Goal: Find specific page/section: Find specific page/section

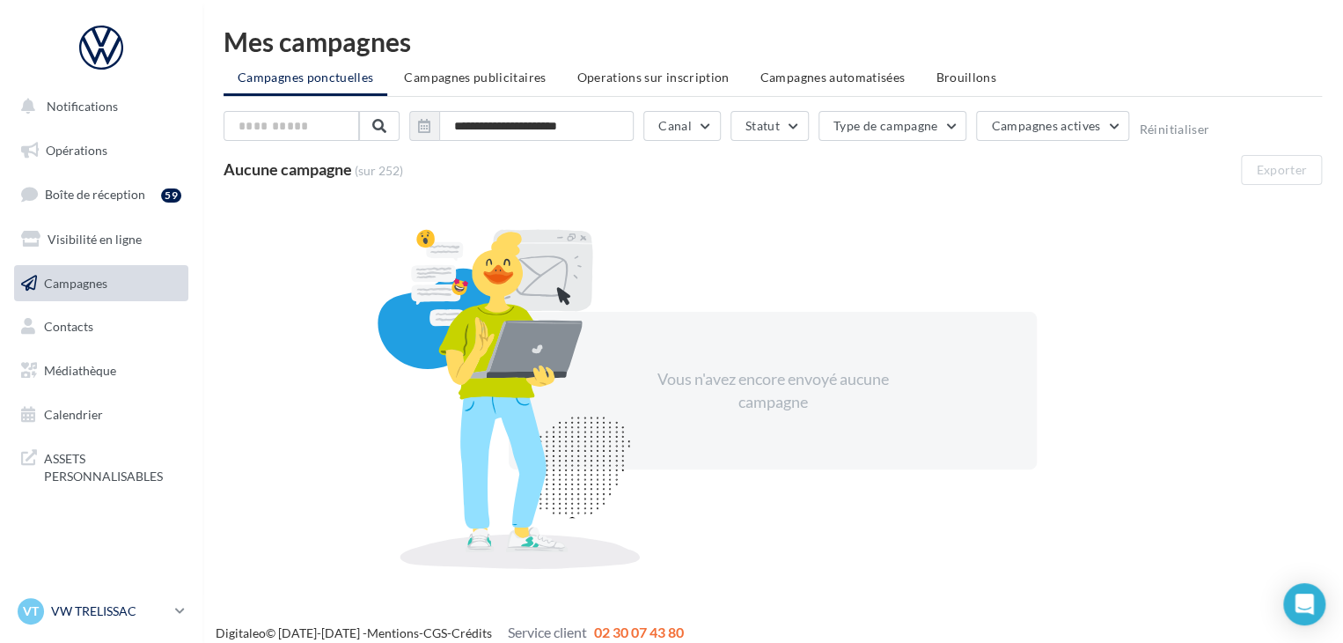
click at [92, 610] on p "VW TRELISSAC" at bounding box center [109, 611] width 117 height 18
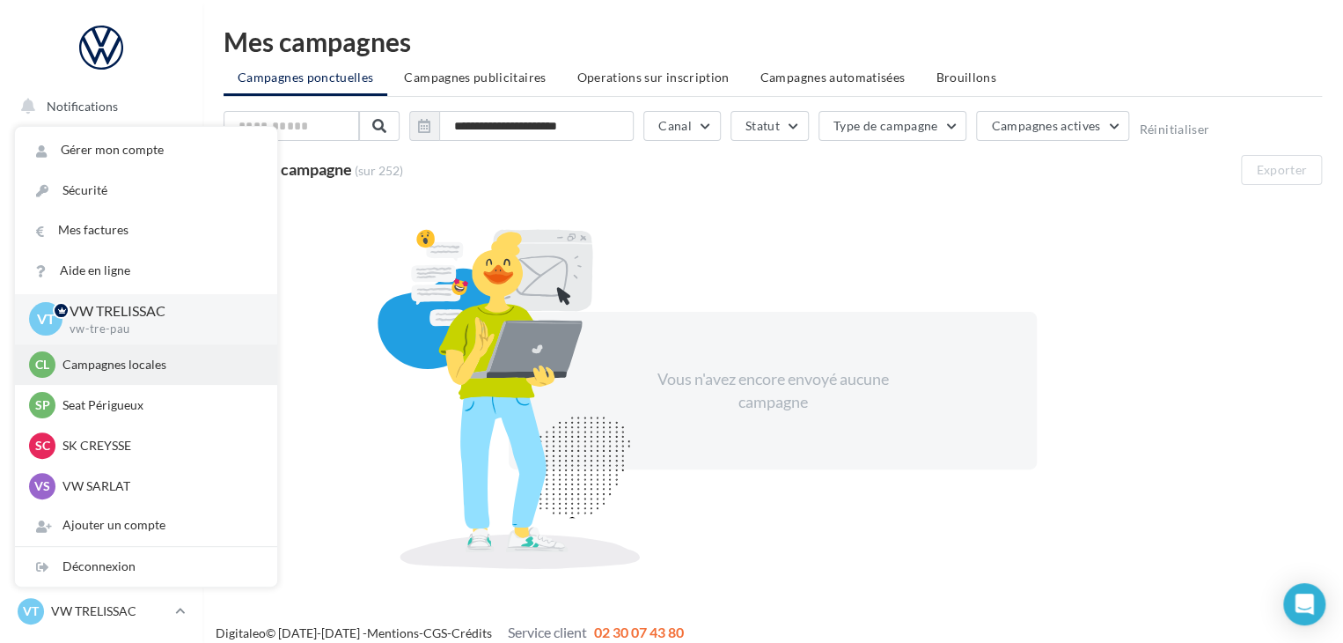
click at [141, 371] on p "Campagnes locales" at bounding box center [160, 365] width 194 height 18
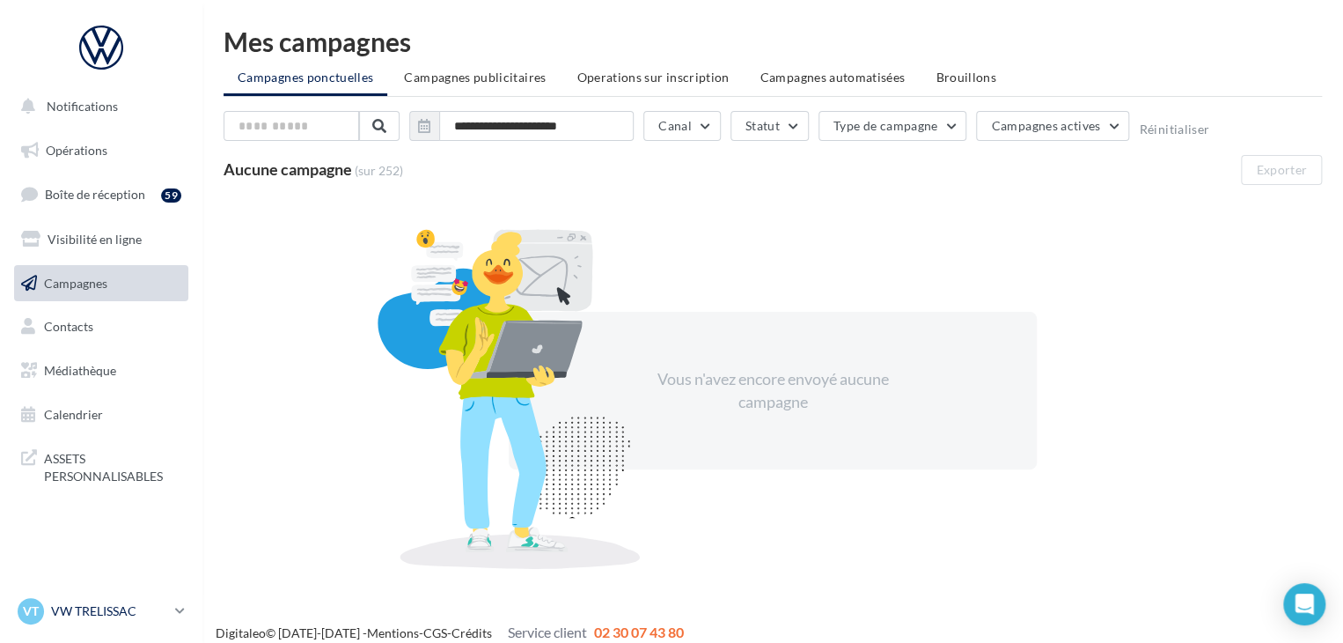
click at [145, 614] on p "VW TRELISSAC" at bounding box center [109, 611] width 117 height 18
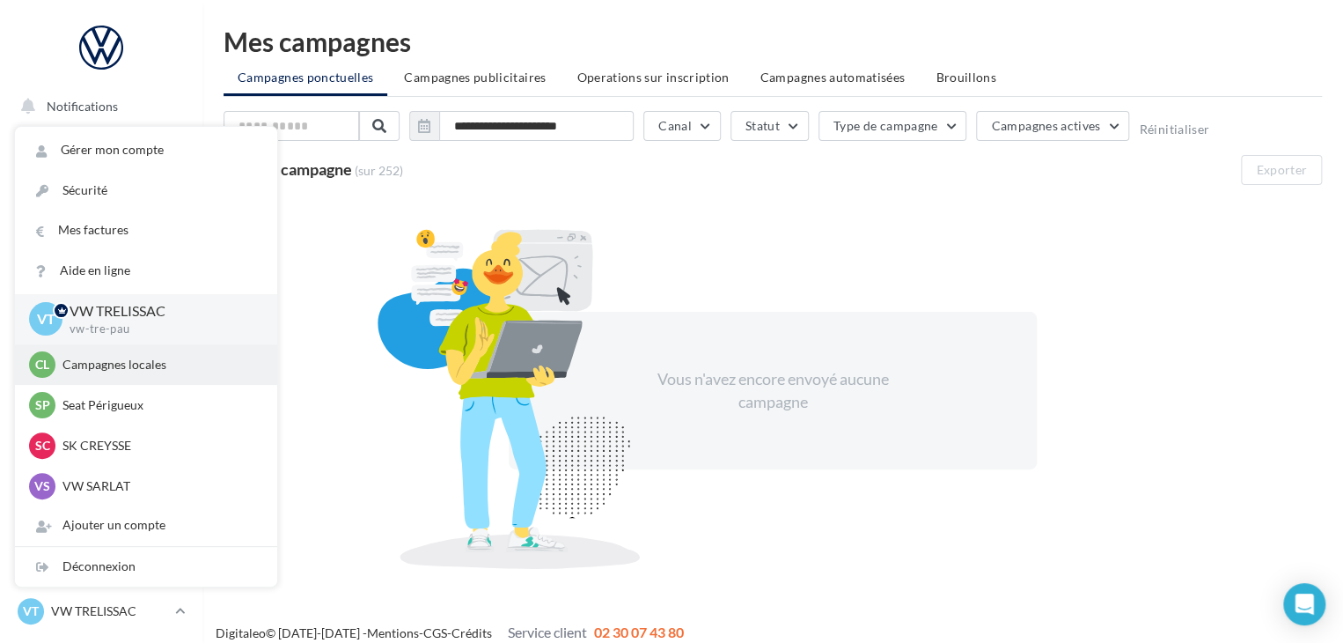
click at [113, 371] on p "Campagnes locales" at bounding box center [160, 365] width 194 height 18
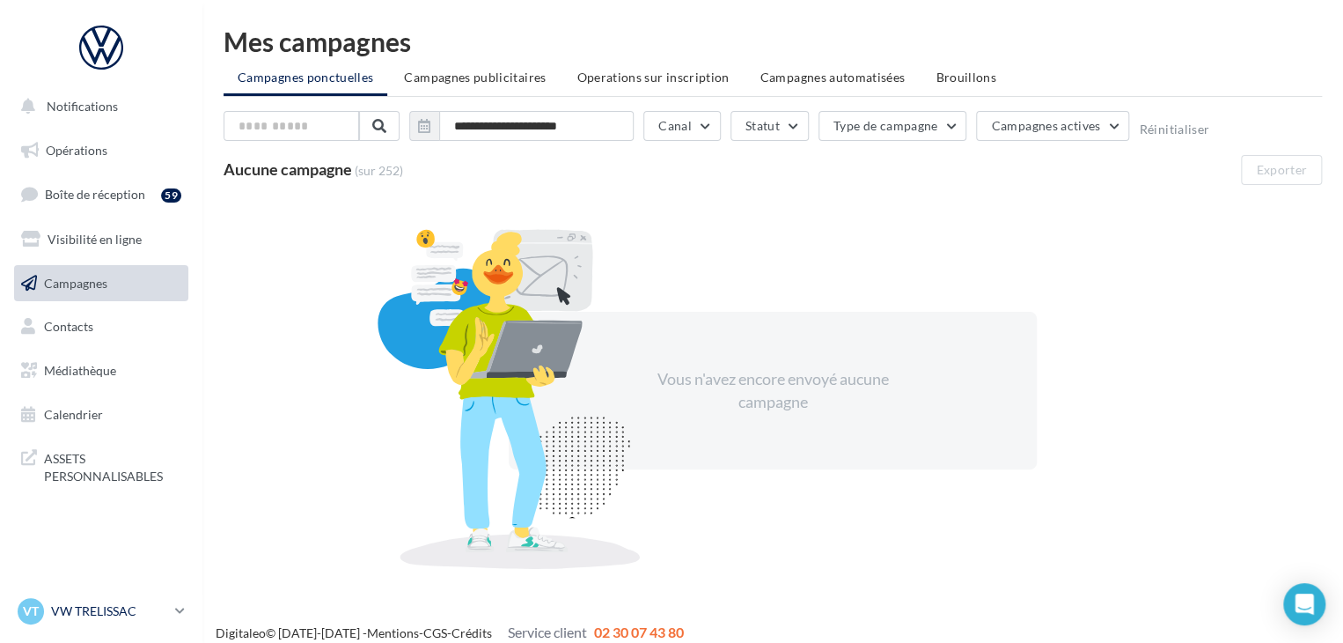
click at [159, 607] on p "VW TRELISSAC" at bounding box center [109, 611] width 117 height 18
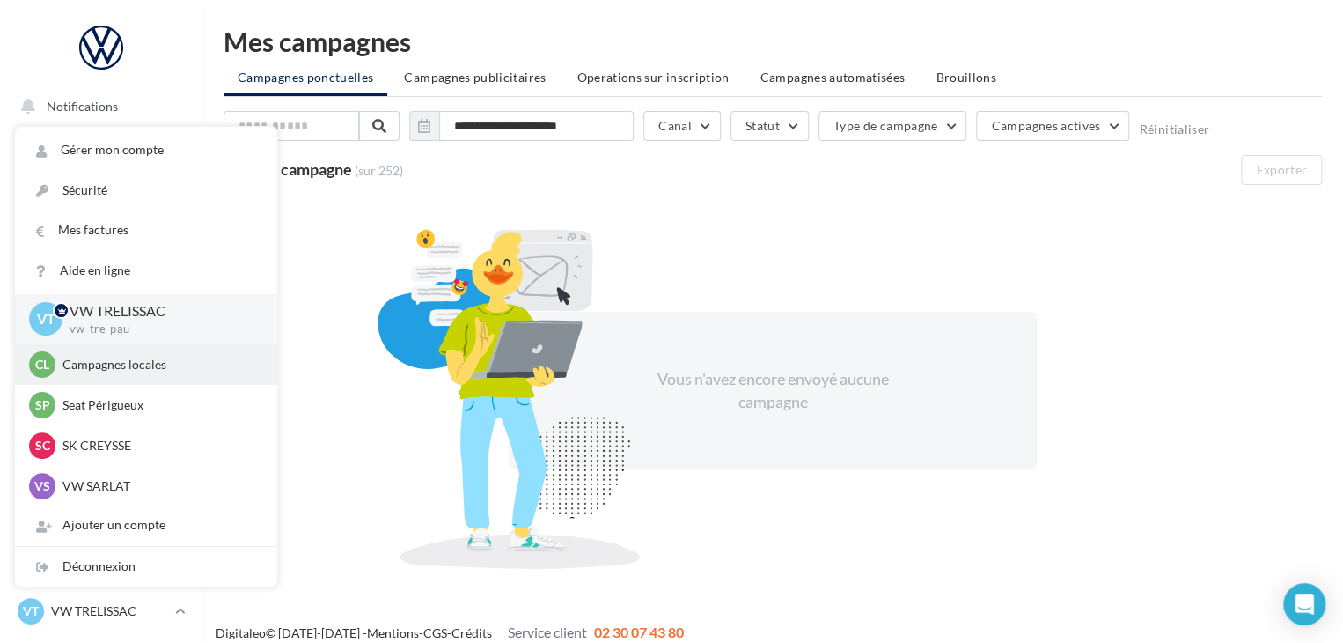
click at [127, 365] on p "Campagnes locales" at bounding box center [160, 365] width 194 height 18
